Goal: Check status: Check status

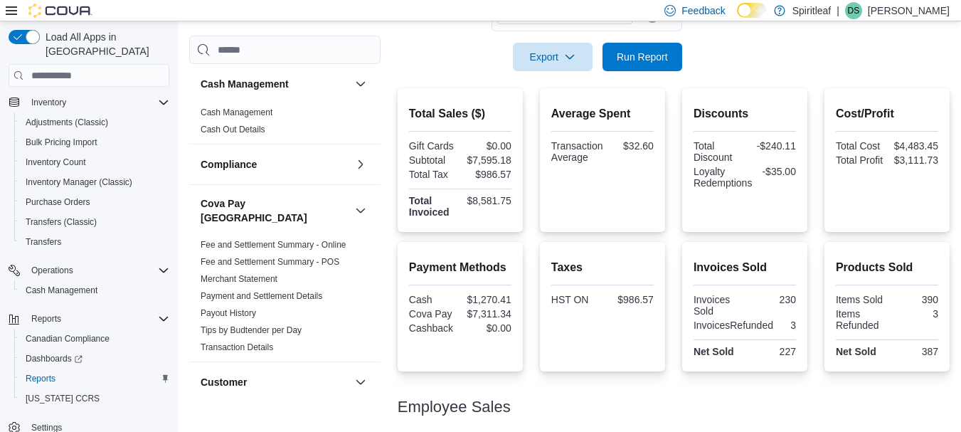
scroll to position [274, 0]
